Goal: Information Seeking & Learning: Learn about a topic

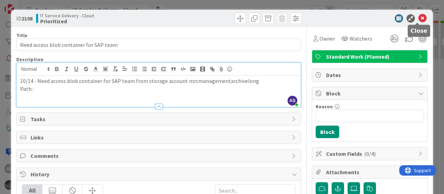
click at [418, 17] on icon at bounding box center [422, 18] width 8 height 8
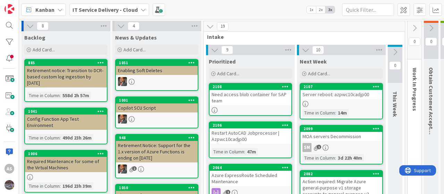
click at [137, 9] on div "IT Service Delivery - Cloud" at bounding box center [109, 9] width 80 height 12
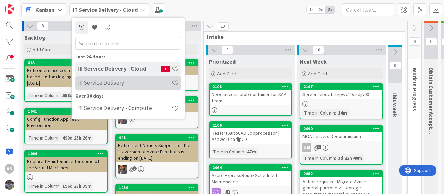
click at [101, 81] on h4 "IT Service Delivery" at bounding box center [124, 82] width 94 height 7
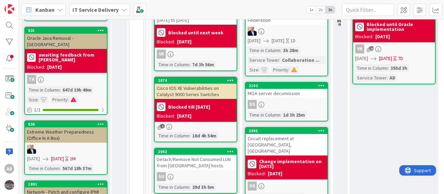
scroll to position [139, 0]
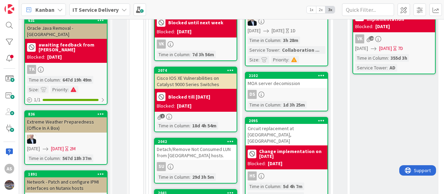
click at [289, 87] on div "2102 MOA server decomission DS Time in Column : 1d 3h 25m" at bounding box center [286, 92] width 83 height 40
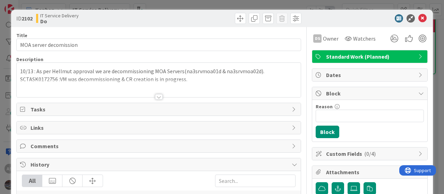
click at [19, 69] on div "10/13 : As per Hellmut approval we are decommissioning MOA Servers(na3srvmoa01d…" at bounding box center [159, 80] width 284 height 34
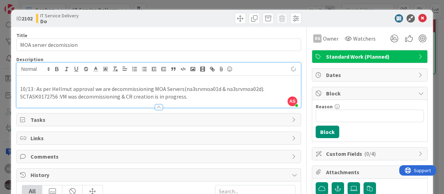
click at [41, 80] on p at bounding box center [158, 81] width 277 height 8
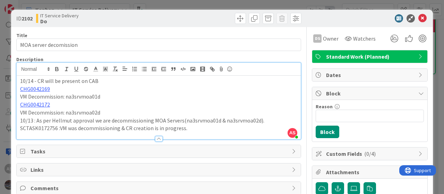
click at [18, 95] on div "10/14 - CR will be present on CAB CHG0042169 VM Decommission: na3srvmoa01d CHG0…" at bounding box center [159, 107] width 284 height 63
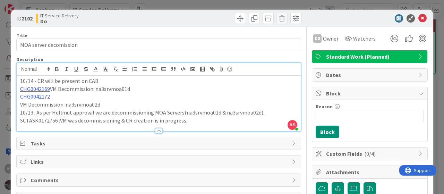
click at [20, 104] on p "VM Decommission: na3srvmoa02d" at bounding box center [158, 105] width 277 height 8
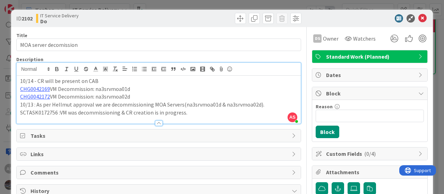
click at [133, 93] on p "CHG0042172 VM Decommission: na3srvmoa02d" at bounding box center [158, 97] width 277 height 8
drag, startPoint x: 417, startPoint y: 18, endPoint x: 408, endPoint y: 19, distance: 8.7
click at [418, 19] on icon at bounding box center [422, 18] width 8 height 8
